Goal: Find specific page/section: Find specific page/section

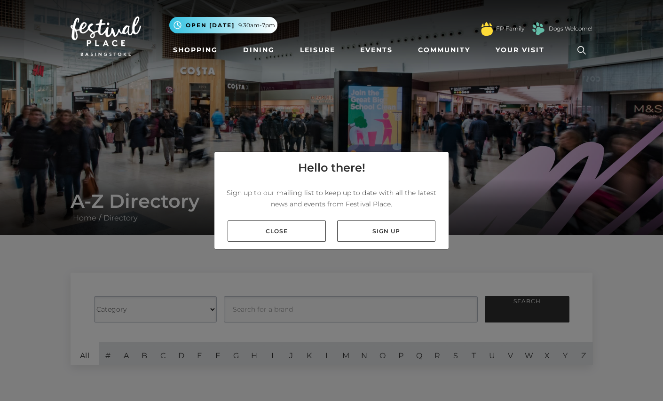
click at [399, 359] on div "Hello there! Sign up to our mailing list to keep up to date with all the latest…" at bounding box center [331, 200] width 663 height 401
click at [245, 229] on link "Close" at bounding box center [276, 230] width 98 height 21
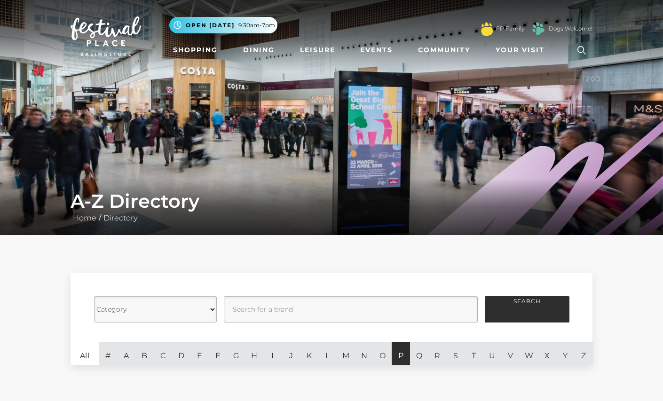
click at [400, 361] on link "P" at bounding box center [400, 353] width 18 height 23
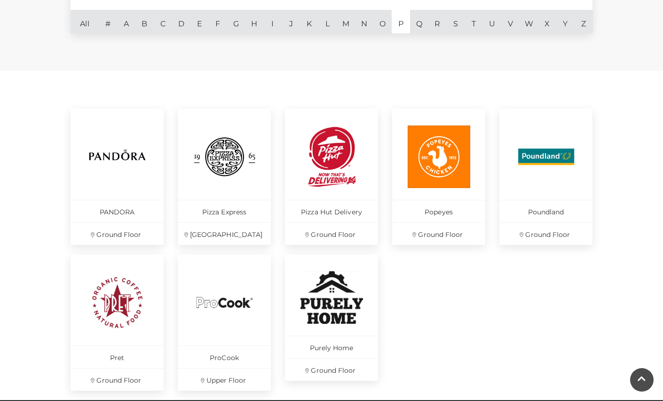
scroll to position [329, 0]
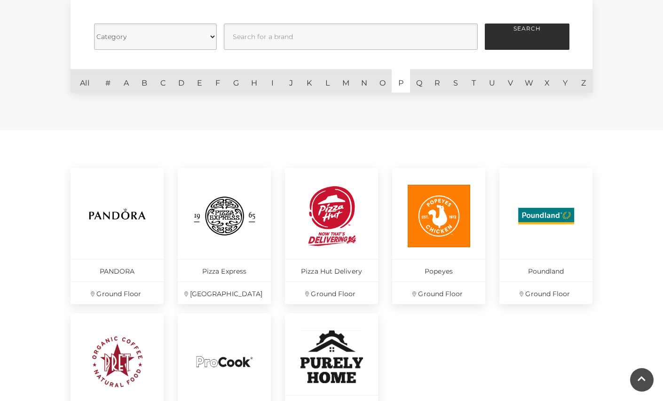
scroll to position [263, 0]
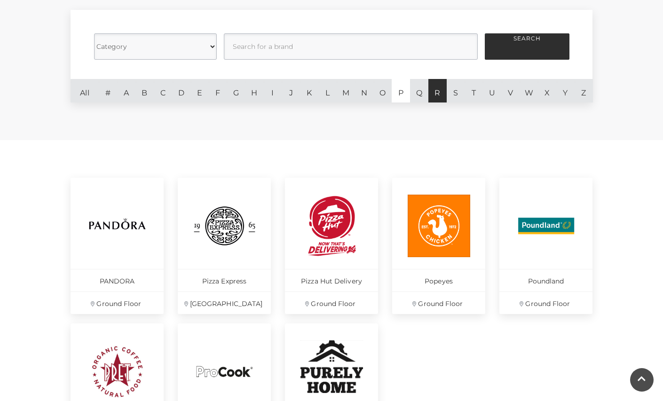
click at [437, 97] on link "R" at bounding box center [437, 90] width 18 height 23
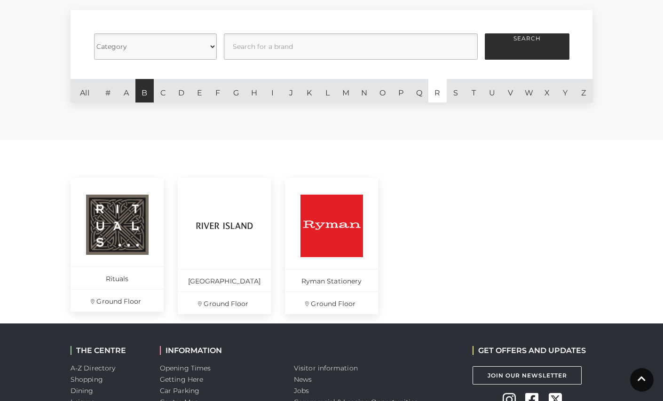
click at [144, 96] on link "B" at bounding box center [144, 90] width 18 height 23
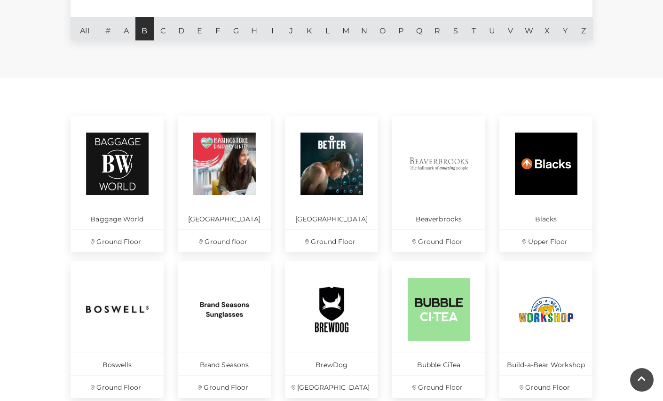
scroll to position [322, 0]
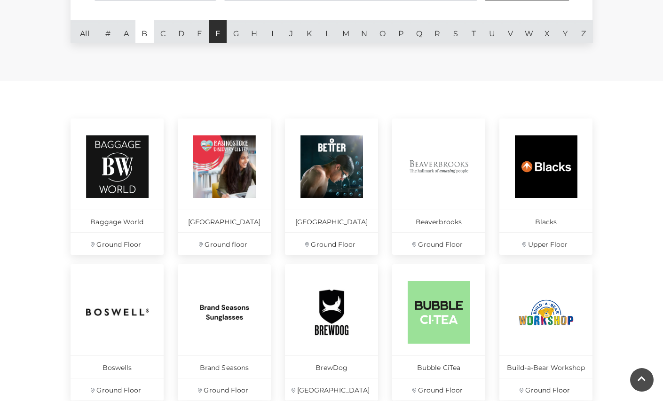
click at [222, 35] on link "F" at bounding box center [218, 31] width 18 height 23
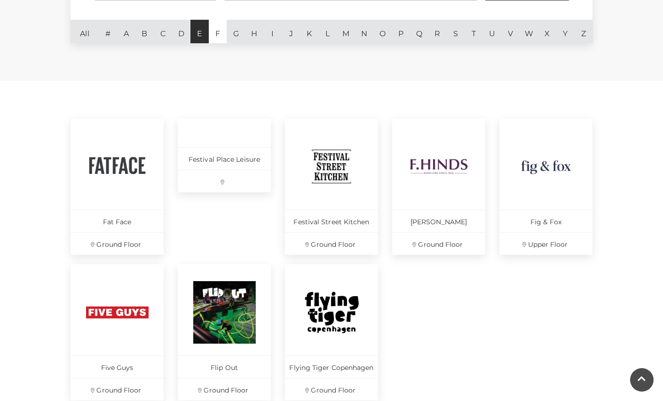
click at [197, 32] on link "E" at bounding box center [199, 31] width 18 height 23
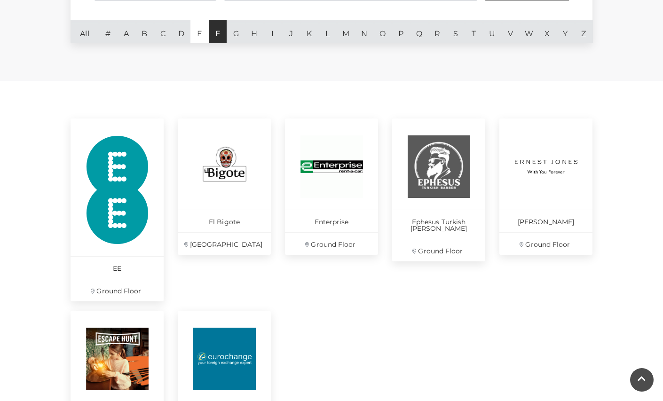
click at [218, 36] on link "F" at bounding box center [218, 31] width 18 height 23
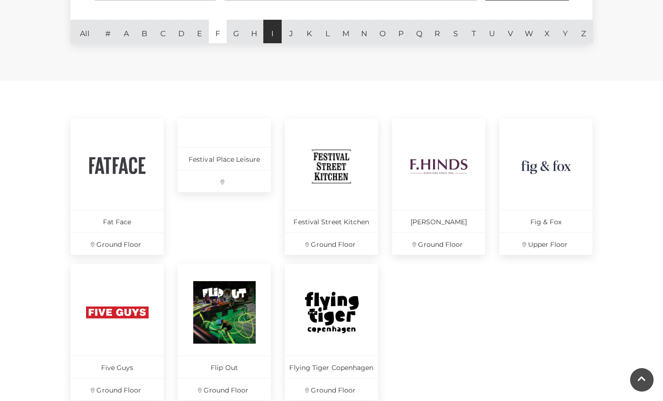
click at [271, 36] on link "I" at bounding box center [272, 31] width 18 height 23
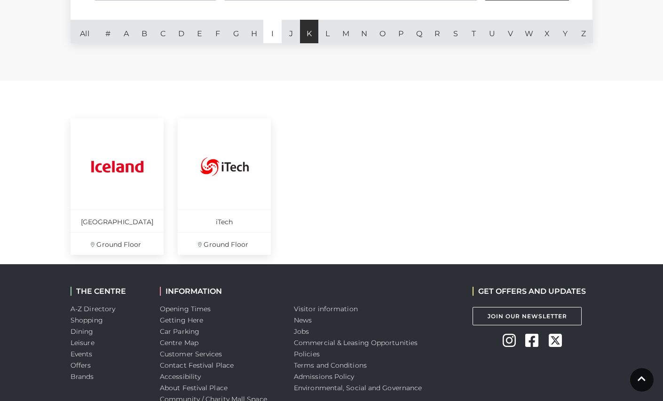
click at [310, 36] on link "K" at bounding box center [309, 31] width 18 height 23
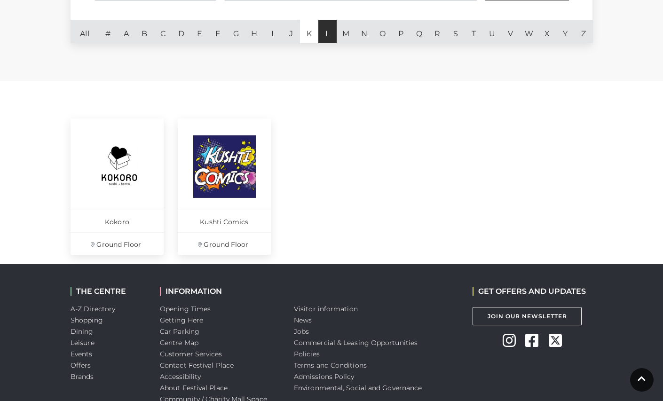
click at [323, 36] on link "L" at bounding box center [327, 31] width 18 height 23
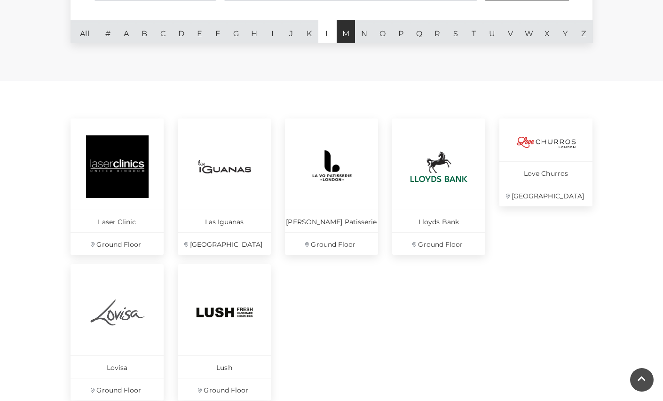
click at [351, 34] on link "M" at bounding box center [346, 31] width 18 height 23
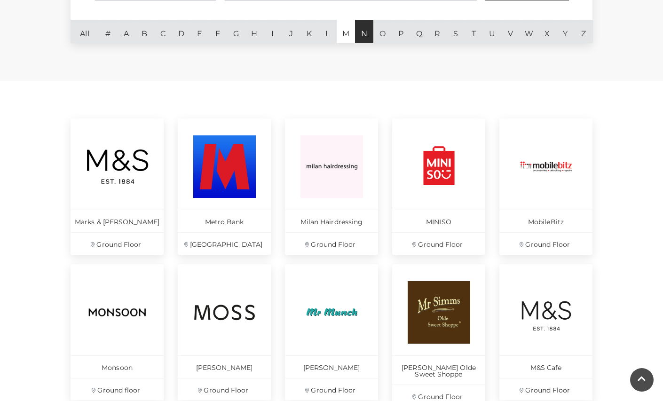
click at [360, 36] on link "N" at bounding box center [364, 31] width 18 height 23
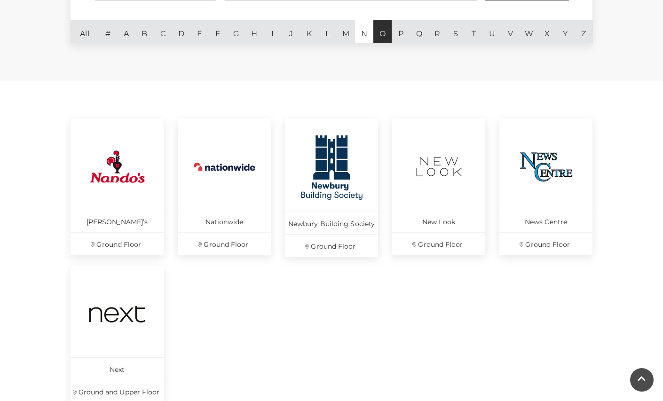
click at [387, 33] on link "O" at bounding box center [382, 31] width 18 height 23
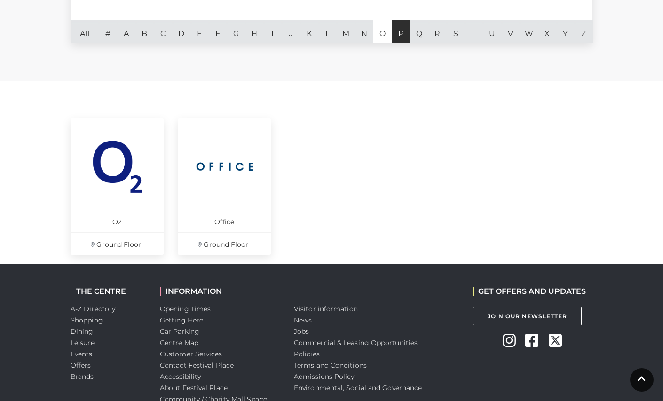
click at [399, 33] on link "P" at bounding box center [400, 31] width 18 height 23
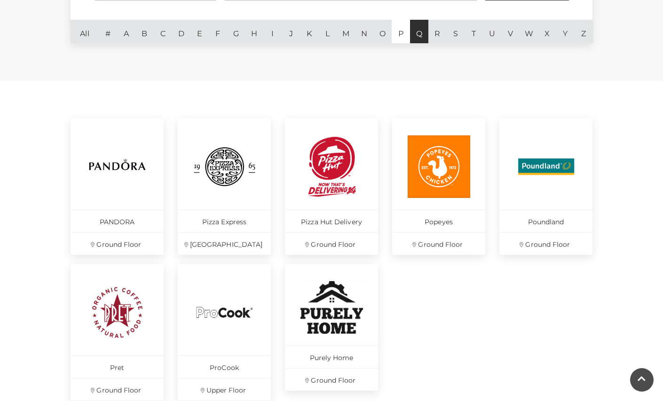
click at [415, 35] on link "Q" at bounding box center [419, 31] width 18 height 23
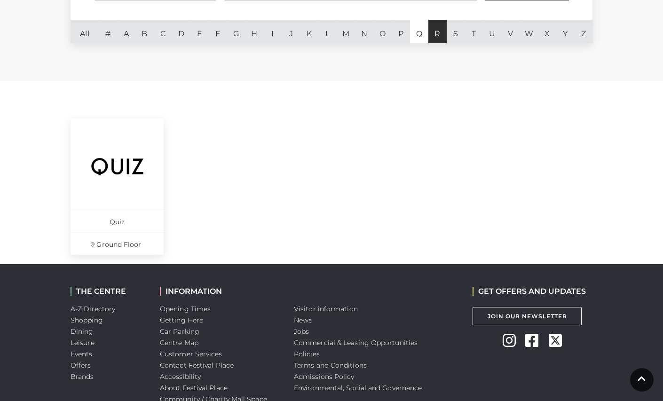
click at [433, 35] on link "R" at bounding box center [437, 31] width 18 height 23
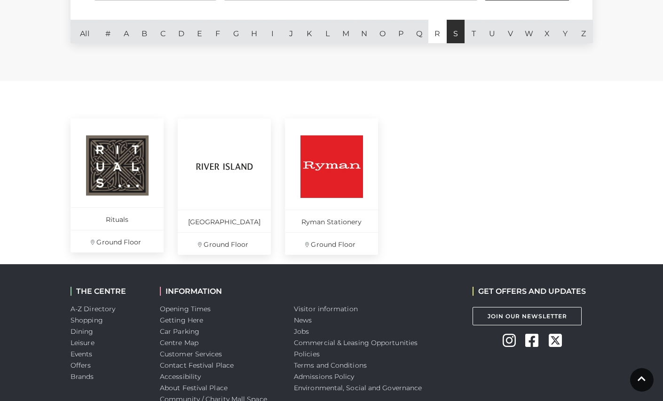
click at [457, 34] on link "S" at bounding box center [455, 31] width 18 height 23
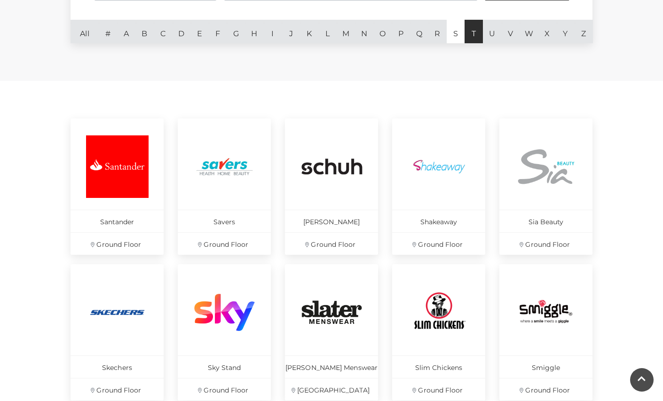
click at [476, 37] on link "T" at bounding box center [473, 31] width 18 height 23
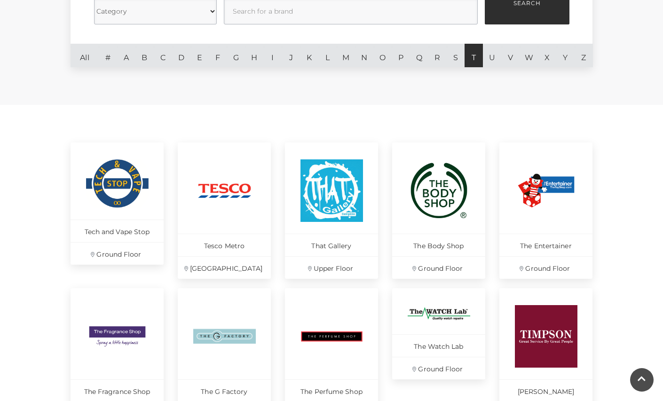
scroll to position [297, 0]
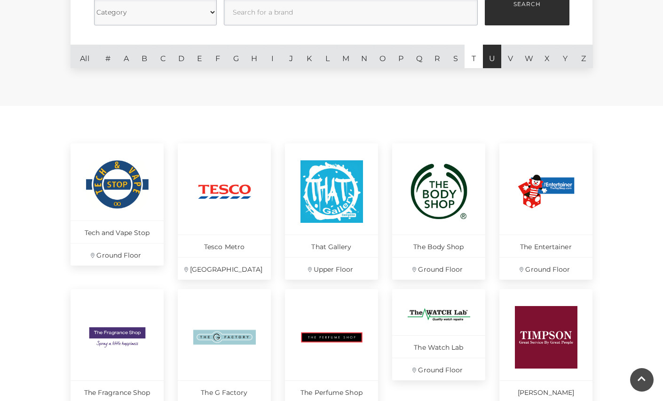
click at [497, 52] on link "U" at bounding box center [492, 56] width 18 height 23
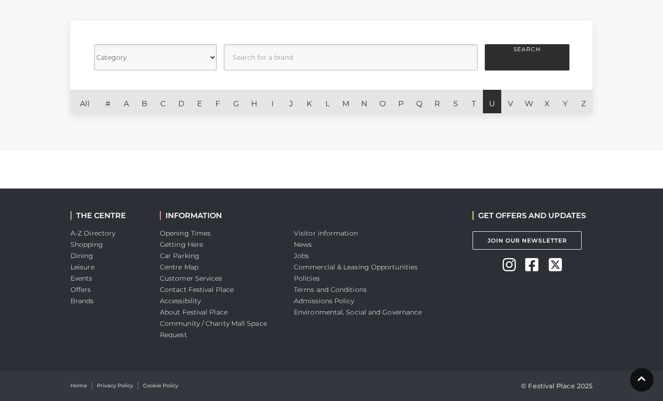
scroll to position [252, 0]
click at [513, 105] on link "V" at bounding box center [510, 101] width 18 height 23
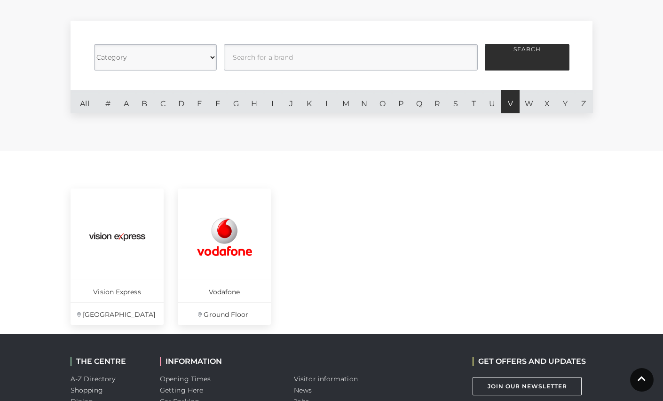
scroll to position [297, 0]
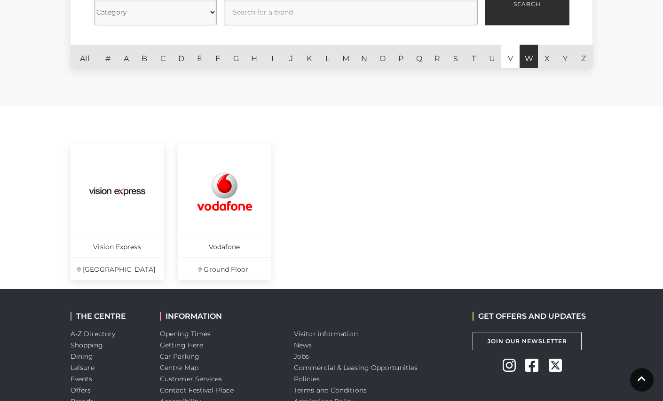
click at [528, 61] on link "W" at bounding box center [528, 56] width 18 height 23
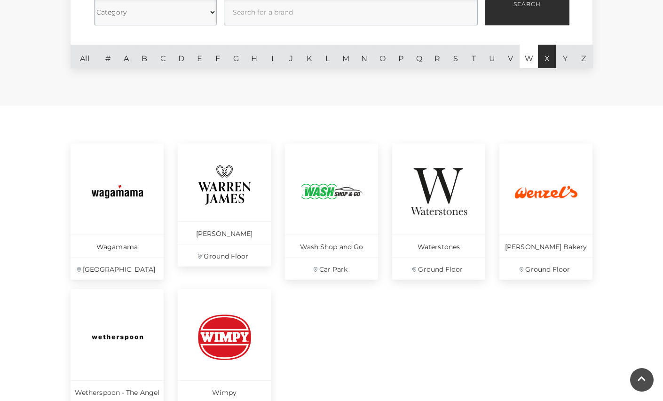
click at [548, 60] on link "X" at bounding box center [547, 56] width 18 height 23
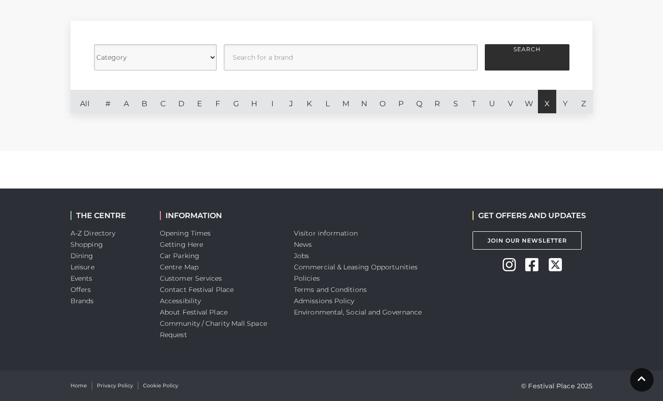
scroll to position [252, 0]
click at [562, 97] on link "Y" at bounding box center [565, 101] width 18 height 23
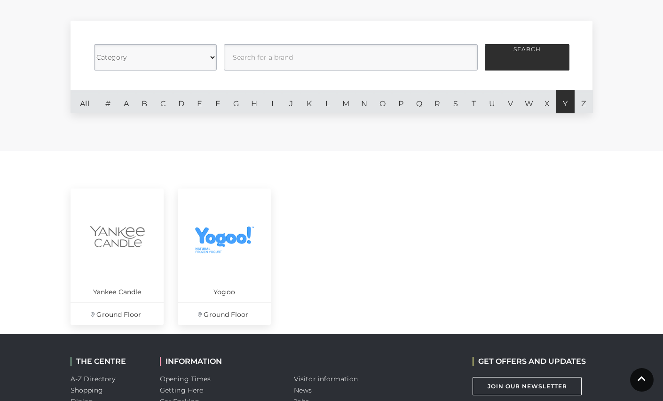
scroll to position [297, 0]
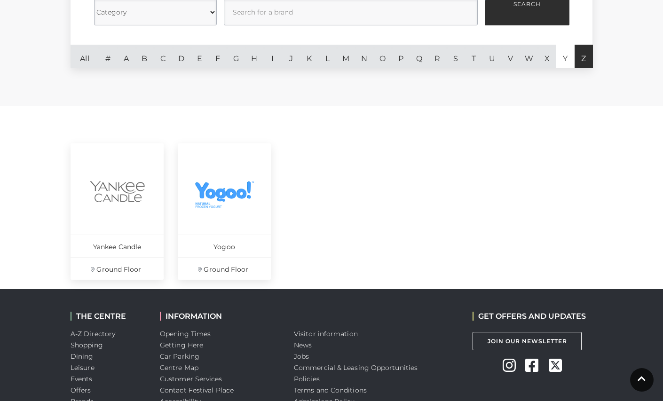
click at [582, 60] on link "Z" at bounding box center [583, 56] width 18 height 23
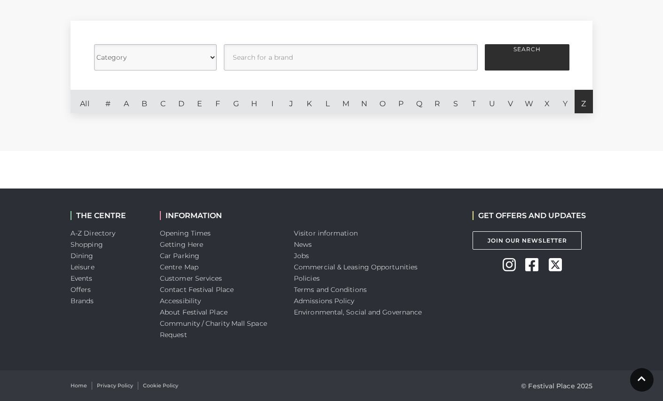
scroll to position [252, 0]
click at [130, 101] on link "A" at bounding box center [126, 101] width 18 height 23
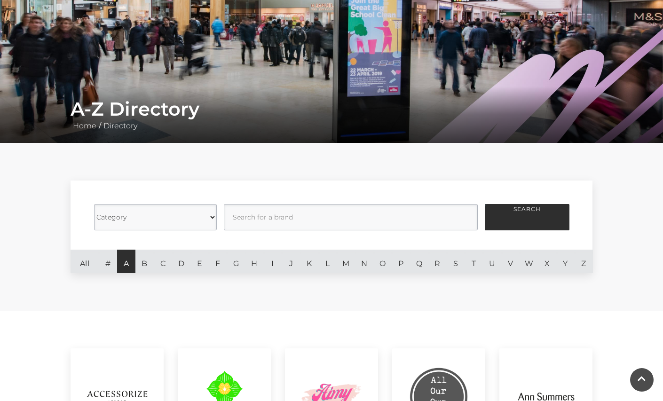
scroll to position [88, 0]
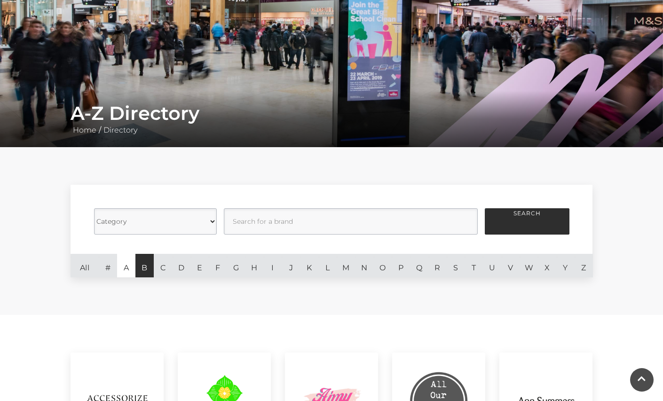
click at [146, 268] on link "B" at bounding box center [144, 265] width 18 height 23
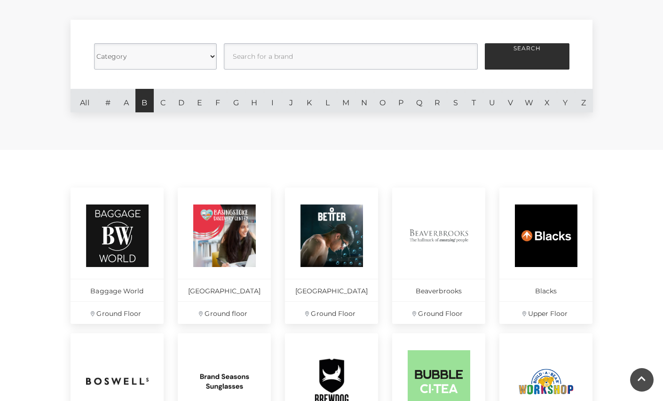
scroll to position [253, 0]
click at [162, 101] on link "C" at bounding box center [163, 100] width 18 height 23
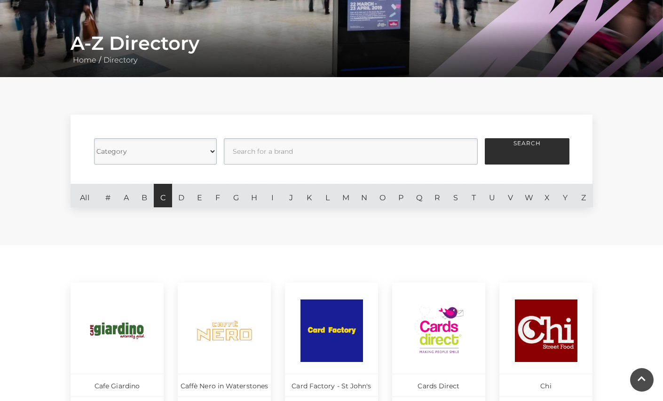
scroll to position [154, 0]
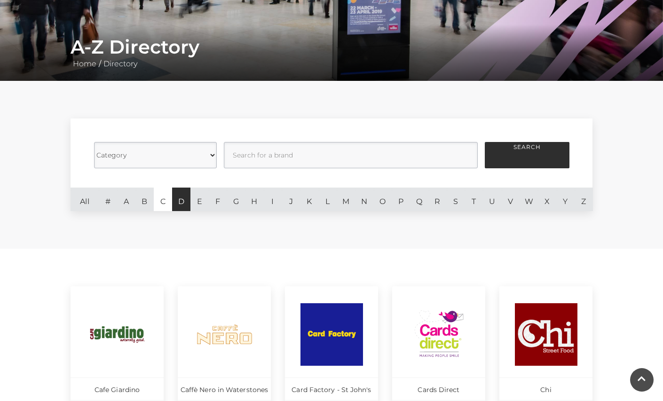
click at [185, 204] on link "D" at bounding box center [181, 199] width 18 height 23
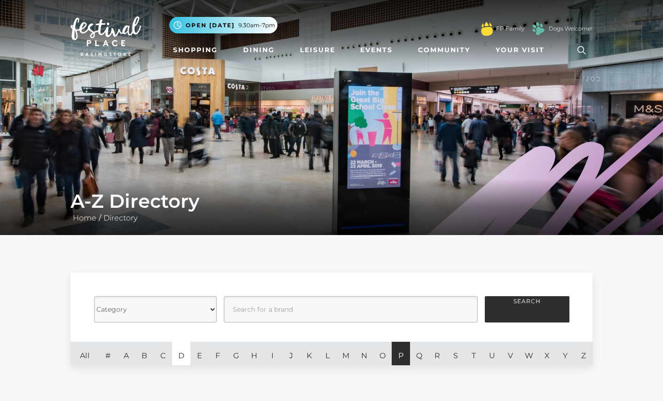
click at [398, 358] on link "P" at bounding box center [400, 353] width 18 height 23
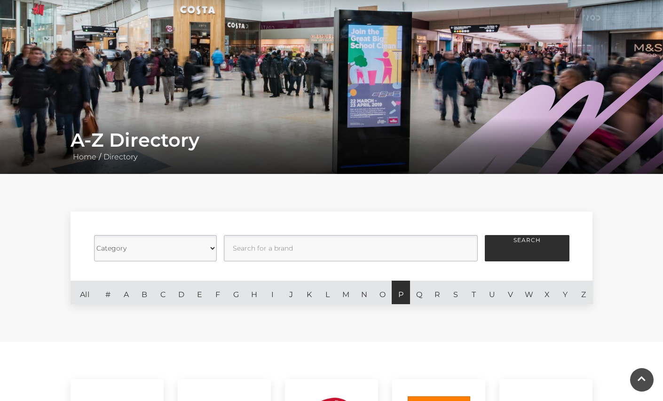
scroll to position [69, 0]
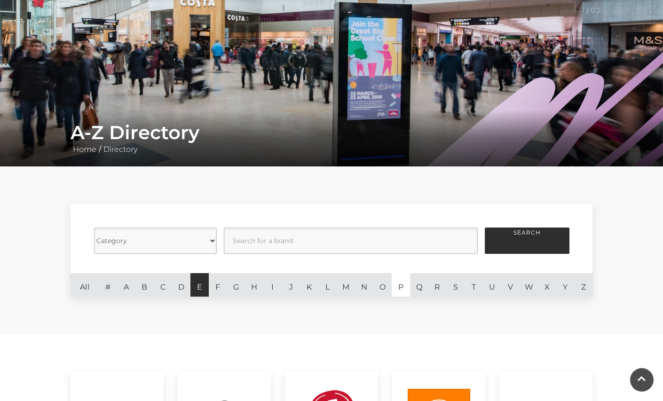
click at [202, 290] on link "E" at bounding box center [199, 284] width 18 height 23
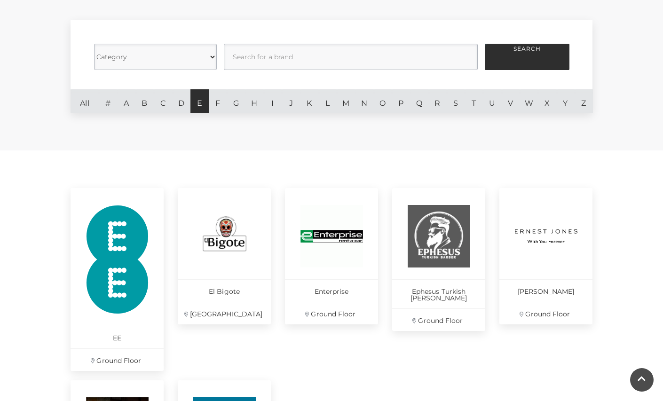
scroll to position [249, 0]
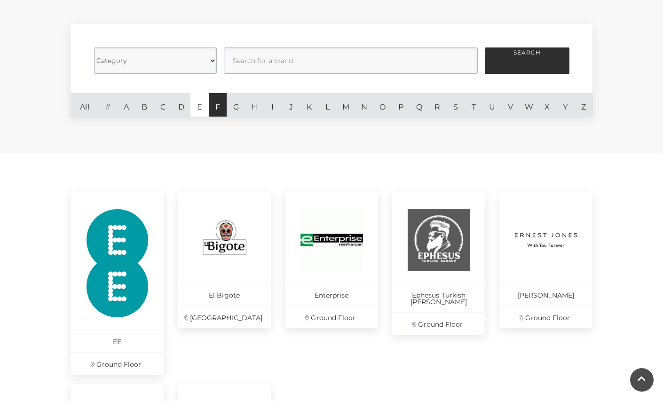
click at [221, 107] on link "F" at bounding box center [218, 104] width 18 height 23
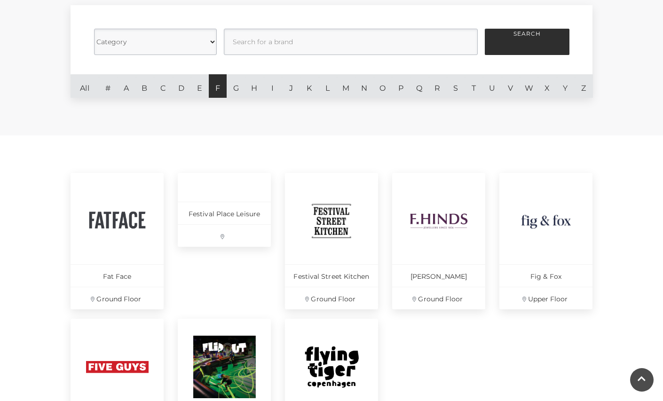
scroll to position [272, 0]
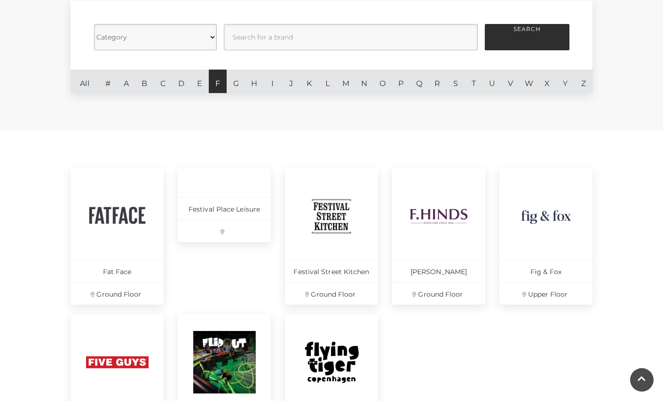
click at [225, 79] on link "F" at bounding box center [218, 81] width 18 height 23
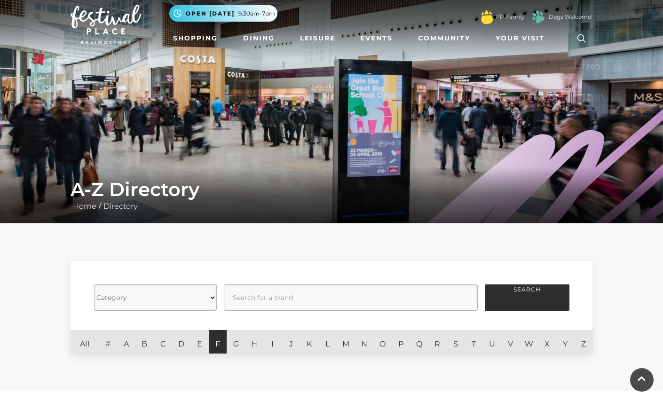
scroll to position [0, 0]
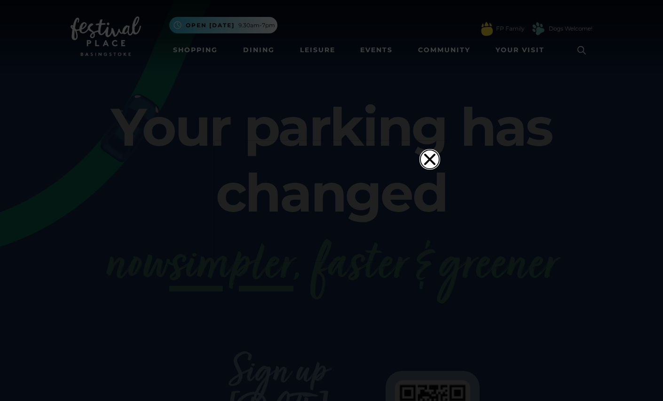
click at [426, 150] on icon "Close" at bounding box center [429, 159] width 19 height 19
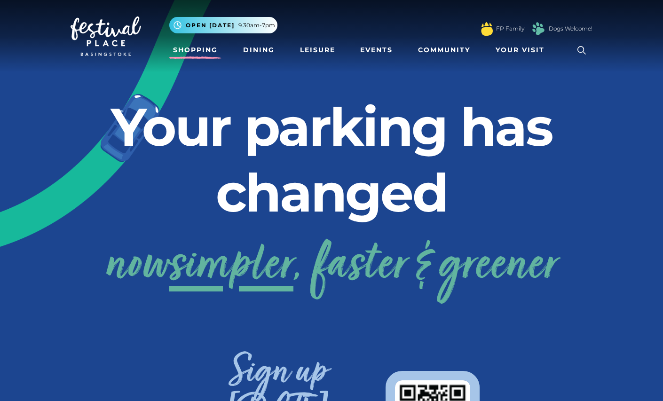
click at [196, 52] on link "Shopping" at bounding box center [195, 49] width 52 height 17
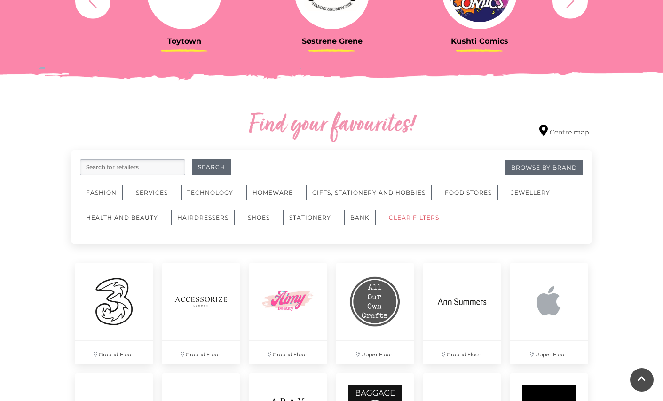
scroll to position [446, 0]
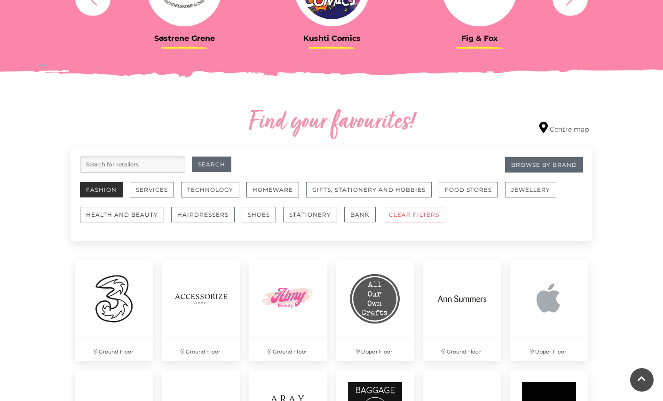
click at [106, 192] on button "Fashion" at bounding box center [101, 190] width 43 height 16
